Goal: Transaction & Acquisition: Download file/media

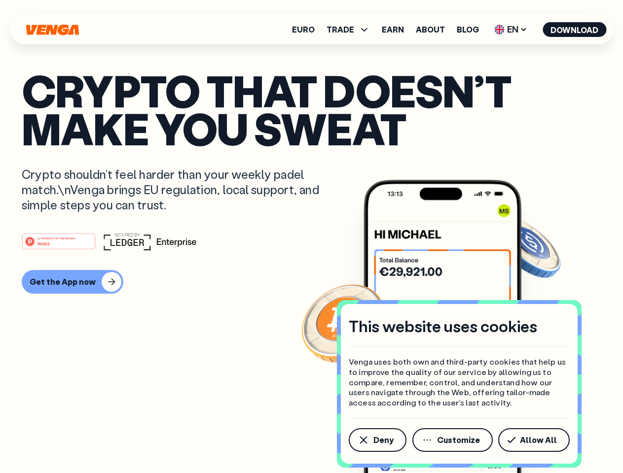
click at [311, 237] on div "#1 PRODUCT OF THE MONTH Web3" at bounding box center [312, 242] width 580 height 18
click at [377, 440] on span "Deny" at bounding box center [383, 440] width 20 height 8
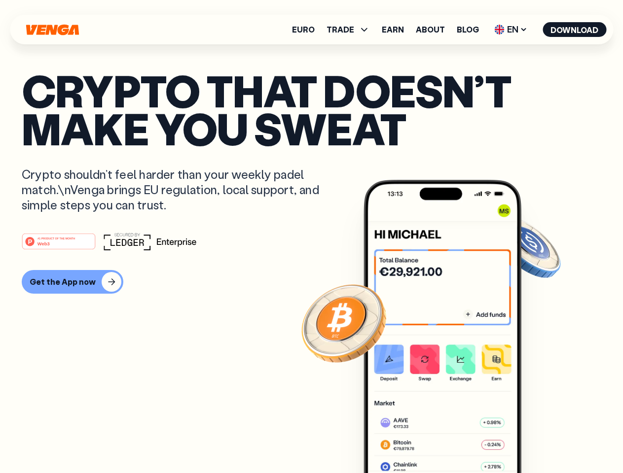
click at [453, 440] on img at bounding box center [443, 345] width 158 height 330
click at [536, 440] on article "Crypto that doesn’t make you sweat Crypto shouldn’t feel harder than your weekl…" at bounding box center [312, 257] width 580 height 370
click at [351, 30] on span "TRADE" at bounding box center [341, 30] width 28 height 8
click at [511, 30] on span "EN" at bounding box center [511, 30] width 40 height 16
click at [575, 30] on button "Download" at bounding box center [575, 29] width 64 height 15
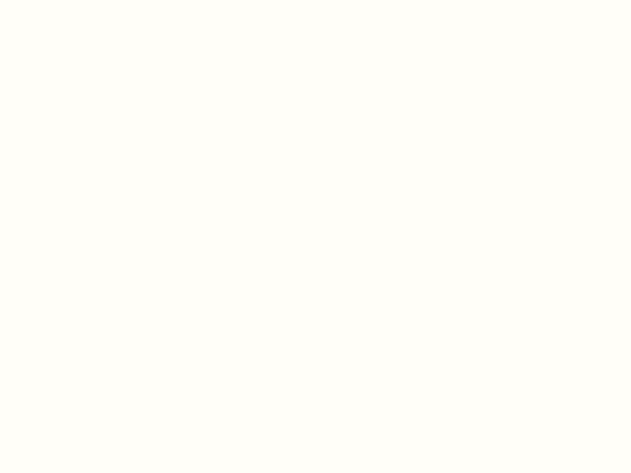
click at [71, 0] on html "This website uses cookies Venga uses both own and third-party cookies that help…" at bounding box center [315, 0] width 631 height 0
click at [60, 0] on html "This website uses cookies Venga uses both own and third-party cookies that help…" at bounding box center [315, 0] width 631 height 0
